Goal: Task Accomplishment & Management: Contribute content

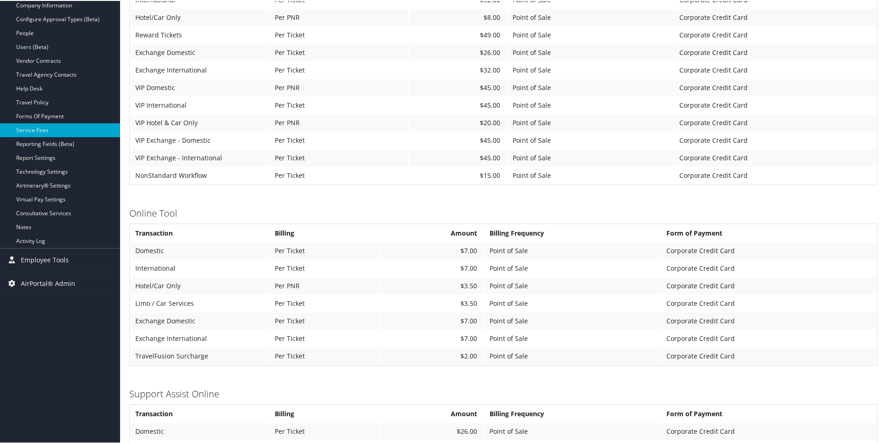
scroll to position [195, 0]
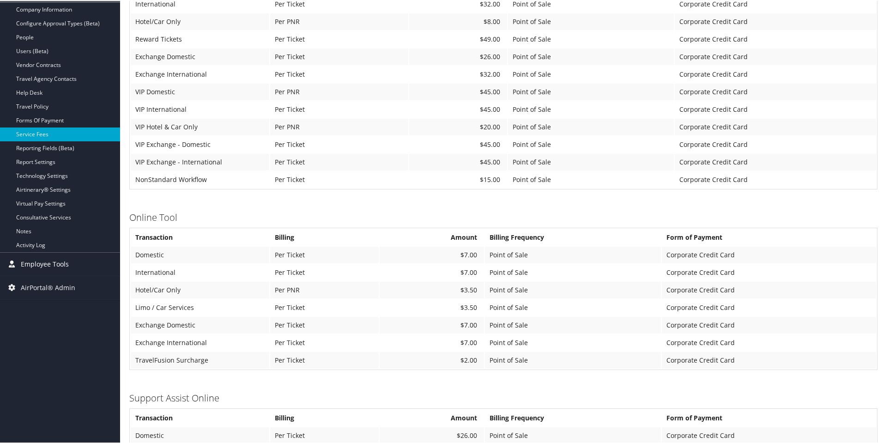
click at [55, 265] on span "Employee Tools" at bounding box center [45, 263] width 48 height 23
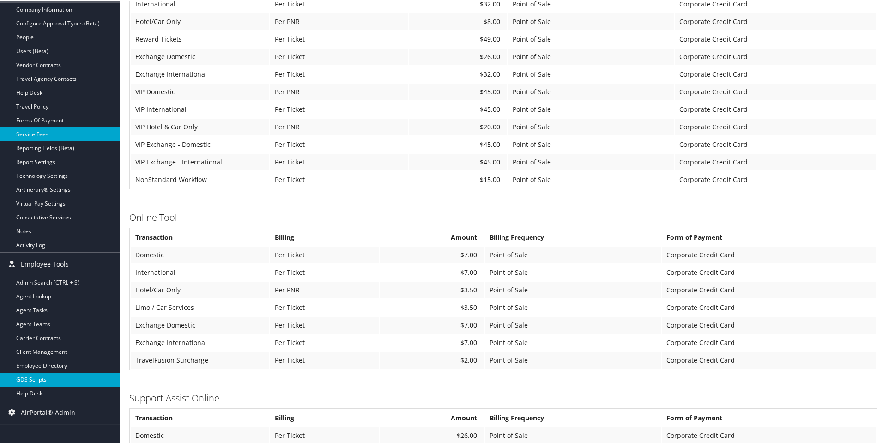
click at [32, 376] on link "GDS Scripts" at bounding box center [60, 379] width 120 height 14
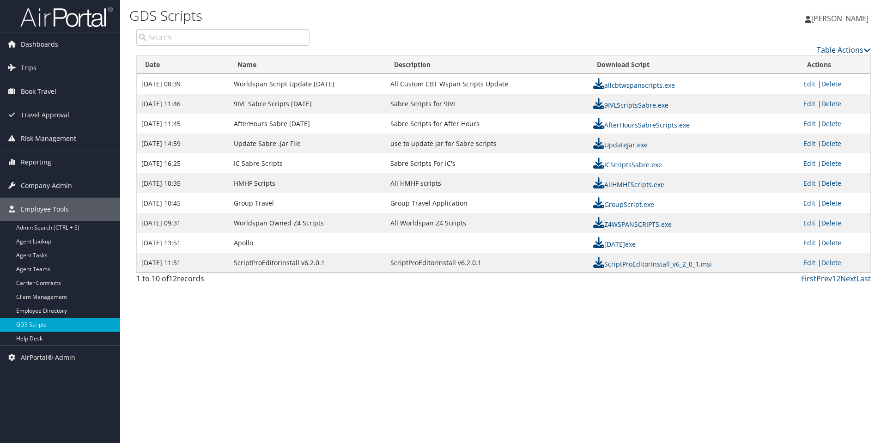
click at [844, 49] on link "Table Actions" at bounding box center [844, 50] width 54 height 10
click at [787, 64] on link "New Record" at bounding box center [805, 64] width 121 height 16
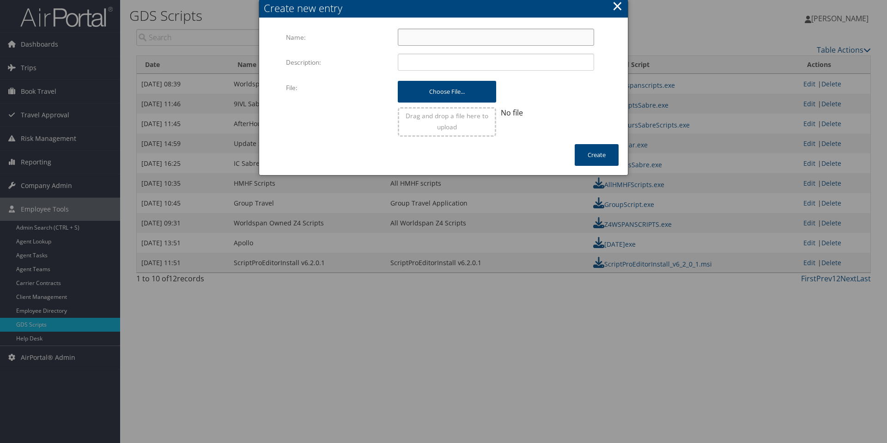
click at [450, 36] on input "Name:" at bounding box center [496, 37] width 196 height 17
click at [618, 10] on button "×" at bounding box center [617, 6] width 11 height 18
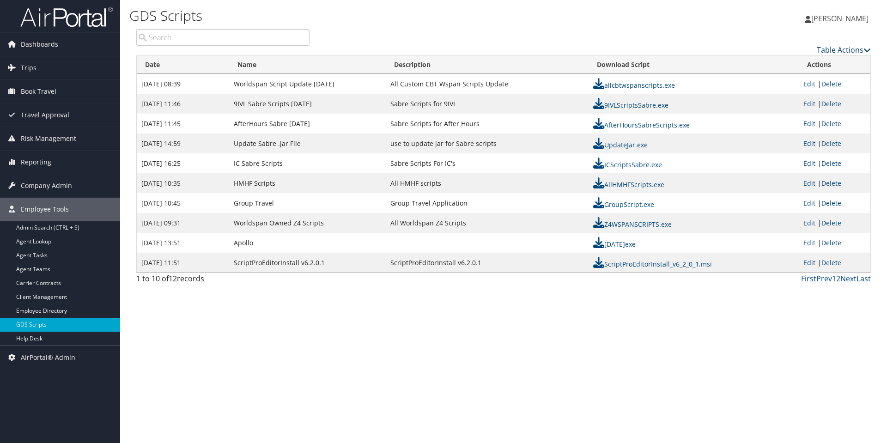
click at [829, 48] on link "Table Actions" at bounding box center [844, 50] width 54 height 10
click at [775, 63] on link "New Record" at bounding box center [805, 64] width 121 height 16
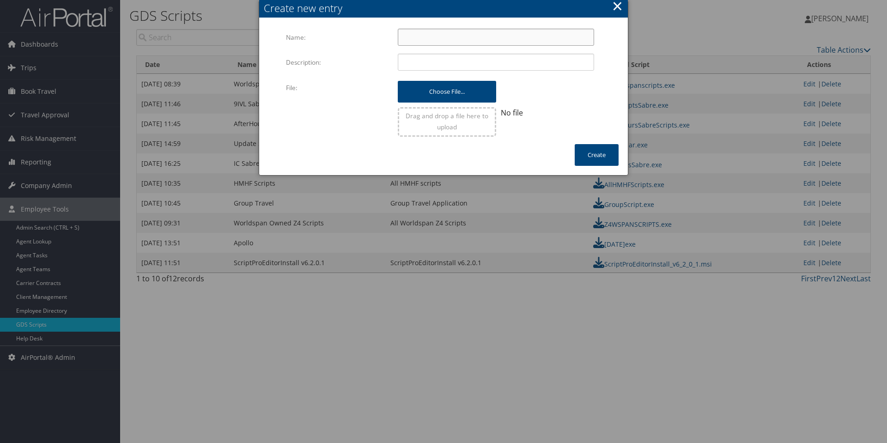
click at [478, 33] on input "Name:" at bounding box center [496, 37] width 196 height 17
type input "Sabre Script Updates [DATE]"
click at [456, 63] on input "Description:" at bounding box center [496, 62] width 196 height 17
type input "Sabre SCripts"
click at [583, 156] on button "Create" at bounding box center [597, 155] width 44 height 22
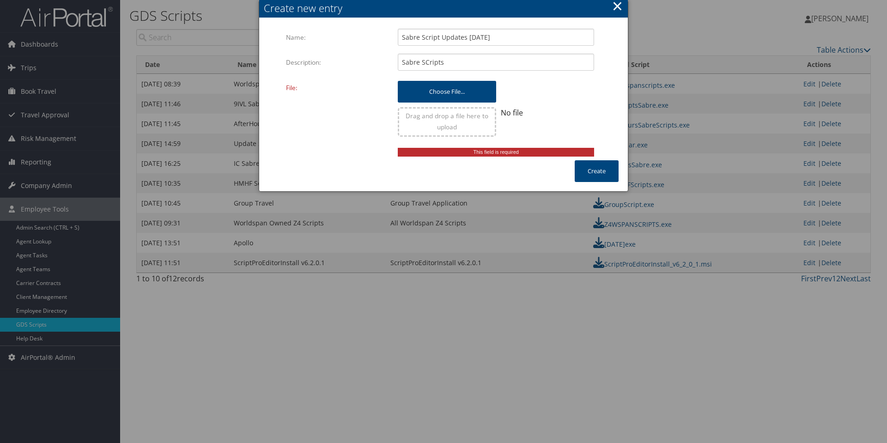
click at [512, 16] on div "Create new entry" at bounding box center [443, 8] width 369 height 19
drag, startPoint x: 508, startPoint y: 39, endPoint x: 182, endPoint y: 24, distance: 326.0
click at [182, 24] on body "Menu Dashboards ► AirPortal 360™ (Manager) AirPortal 360™ (Agent) My Travel Das…" at bounding box center [443, 221] width 887 height 443
click at [619, 7] on button "×" at bounding box center [617, 6] width 11 height 18
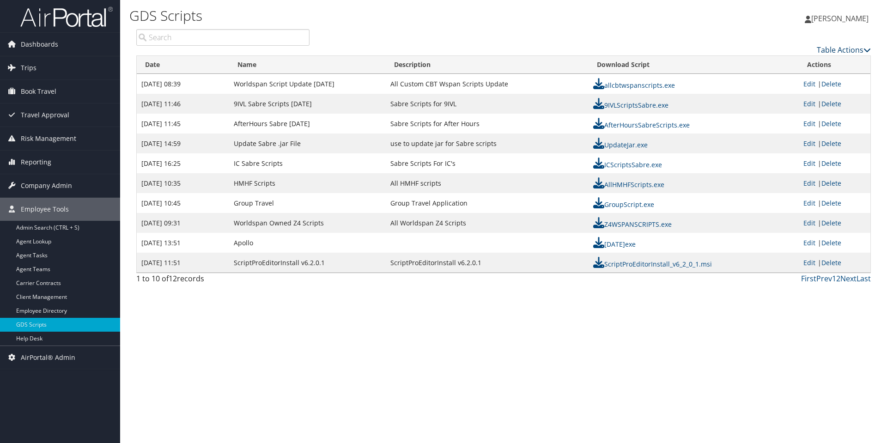
click at [833, 49] on link "Table Actions" at bounding box center [844, 50] width 54 height 10
click at [789, 66] on link "New Record" at bounding box center [805, 64] width 121 height 16
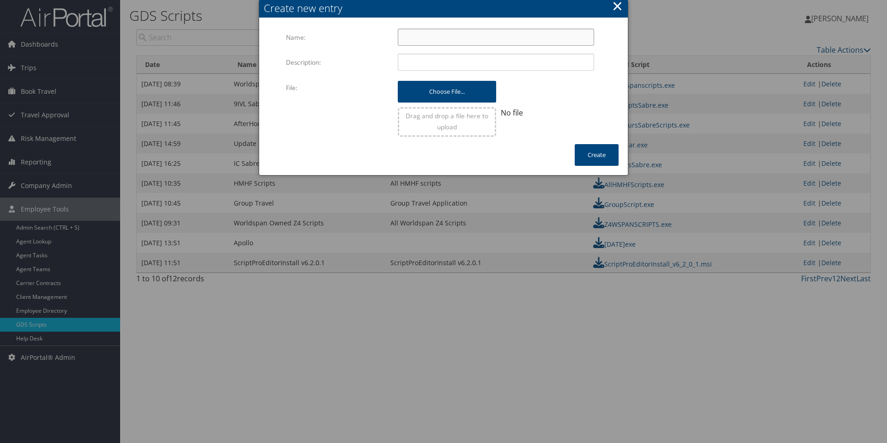
drag, startPoint x: 420, startPoint y: 42, endPoint x: 490, endPoint y: 38, distance: 70.8
click at [420, 42] on input "Name:" at bounding box center [496, 37] width 196 height 17
paste input "Sabre Script Updates [DATE]"
drag, startPoint x: 463, startPoint y: 36, endPoint x: 509, endPoint y: 33, distance: 46.8
click at [463, 36] on input "Sabre Script Updates [DATE]" at bounding box center [496, 37] width 196 height 17
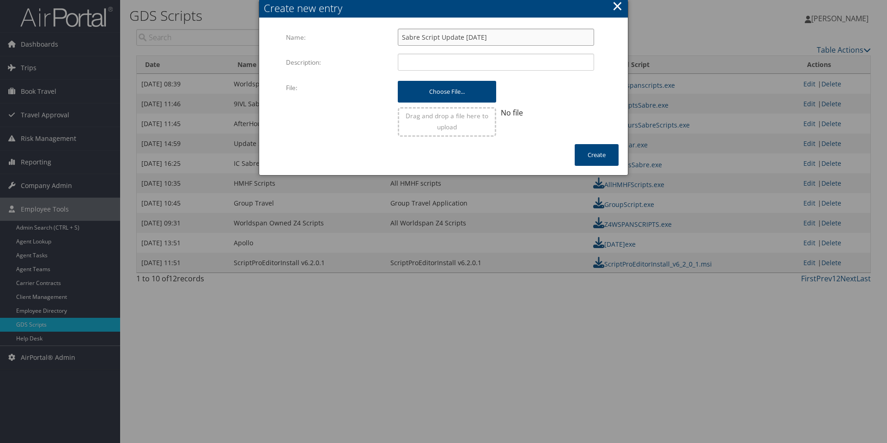
type input "Sabre Script Update [DATE]"
click at [420, 64] on input "Description:" at bounding box center [496, 62] width 196 height 17
type input "All CBT Sabre Scripts"
click at [595, 157] on button "Create" at bounding box center [597, 155] width 44 height 22
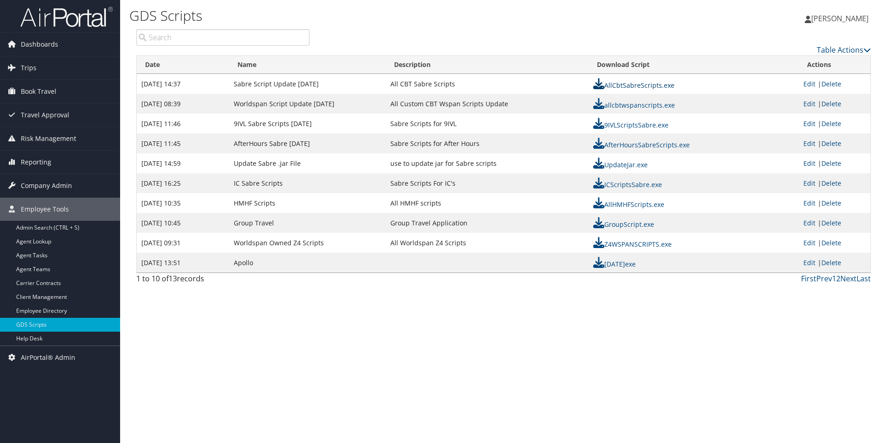
click at [639, 84] on link "AllCbtSabreScripts.exe" at bounding box center [633, 85] width 81 height 9
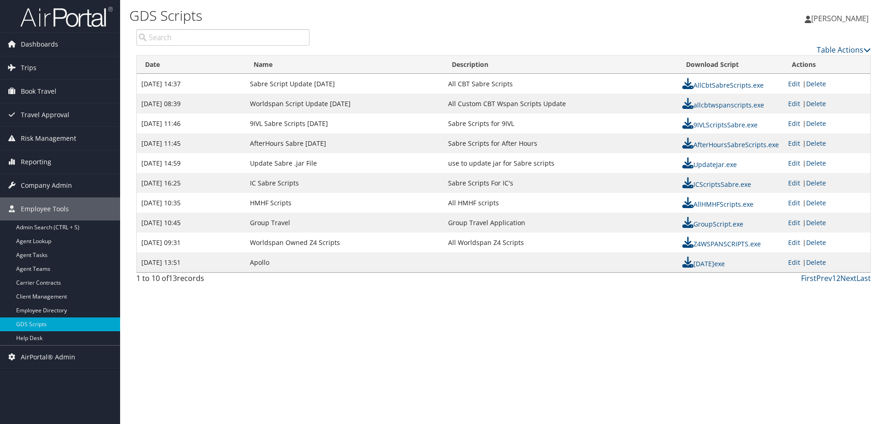
drag, startPoint x: 652, startPoint y: 5, endPoint x: 659, endPoint y: 17, distance: 13.7
click at [659, 17] on div "[PERSON_NAME] [PERSON_NAME] My Settings Travel Agency Contacts Log Consulting T…" at bounding box center [739, 23] width 296 height 36
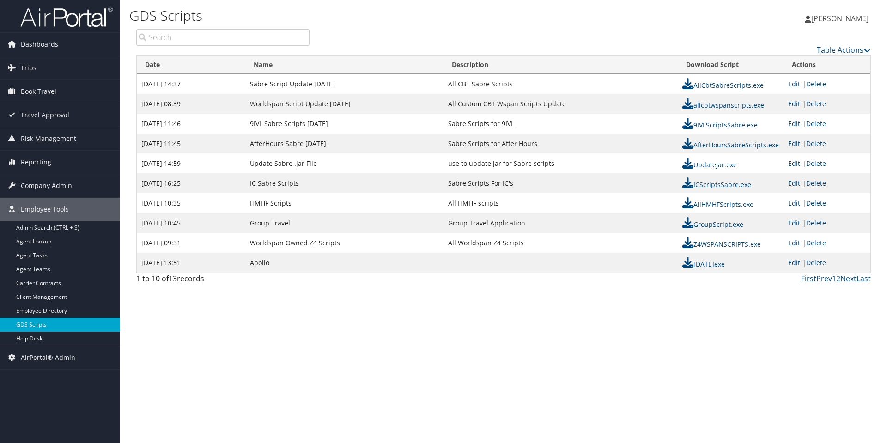
drag, startPoint x: 726, startPoint y: 145, endPoint x: 672, endPoint y: 145, distance: 53.1
click at [672, 145] on td "Sabre Scripts for After Hours" at bounding box center [560, 143] width 234 height 20
drag, startPoint x: 672, startPoint y: 145, endPoint x: 778, endPoint y: 145, distance: 106.2
click at [778, 145] on tr "[DATE] 11:45 AfterHours Sabre [DATE] Sabre Scripts for After Hours AfterHoursSa…" at bounding box center [503, 143] width 733 height 20
copy tr "AfterHoursSabreScripts.exe"
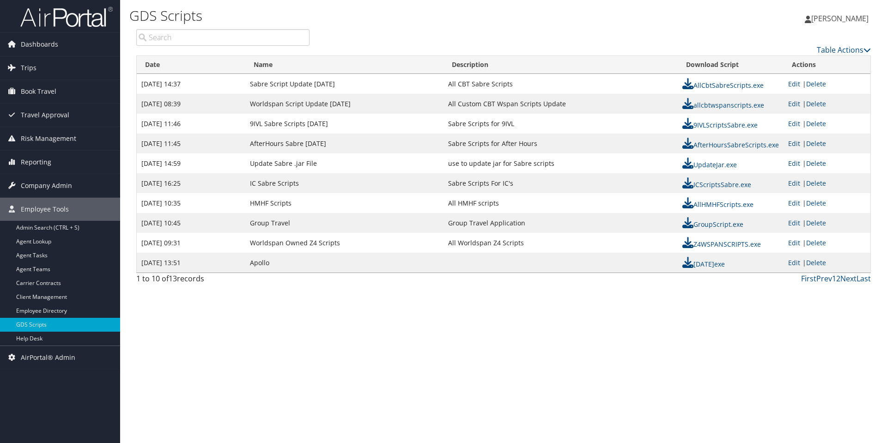
drag, startPoint x: 678, startPoint y: 122, endPoint x: 761, endPoint y: 121, distance: 83.2
click at [761, 121] on tr "[DATE] 11:46 9IVL Sabre Scripts [DATE] Sabre Scripts for 9IVL 9IVLScriptsSabre.…" at bounding box center [503, 124] width 733 height 20
copy tr "9IVLScriptsSabre.exe"
